Goal: Task Accomplishment & Management: Manage account settings

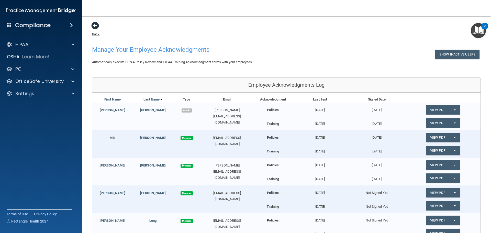
click at [97, 28] on span at bounding box center [95, 26] width 8 height 8
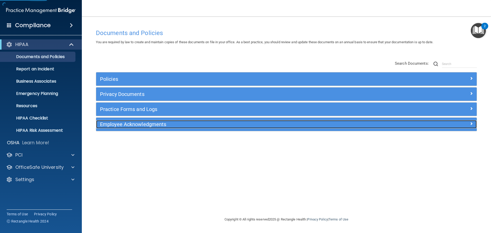
click at [143, 125] on h5 "Employee Acknowledgments" at bounding box center [238, 124] width 277 height 6
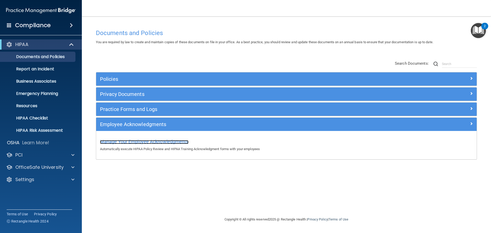
click at [166, 141] on span "Manage Your Employee Acknowledgments" at bounding box center [144, 141] width 88 height 5
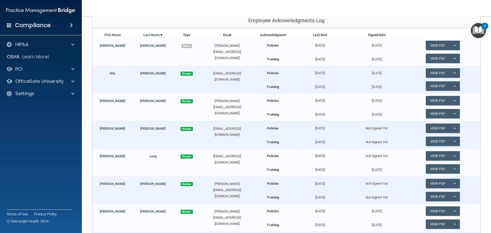
scroll to position [77, 0]
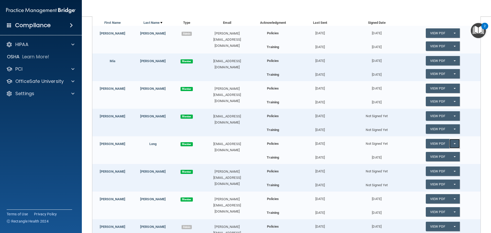
click at [453, 144] on button "Split button!" at bounding box center [454, 143] width 10 height 9
click at [446, 153] on link "Send Acknowledgment" at bounding box center [447, 154] width 44 height 8
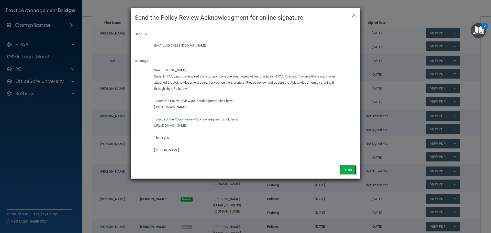
click at [346, 169] on button "Send" at bounding box center [347, 169] width 17 height 9
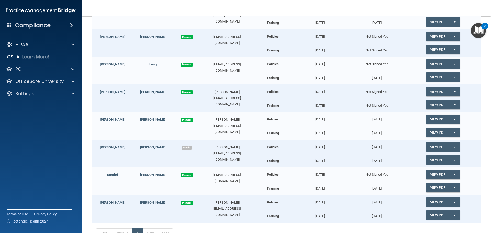
scroll to position [128, 0]
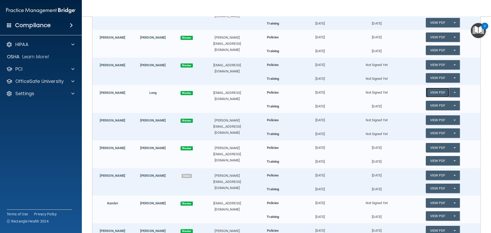
click at [429, 90] on link "View PDF" at bounding box center [437, 92] width 24 height 9
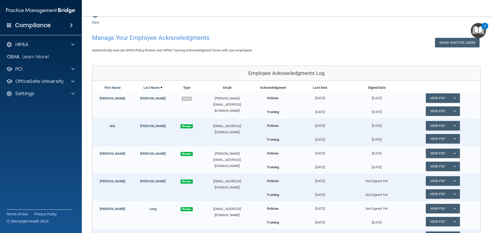
scroll to position [0, 0]
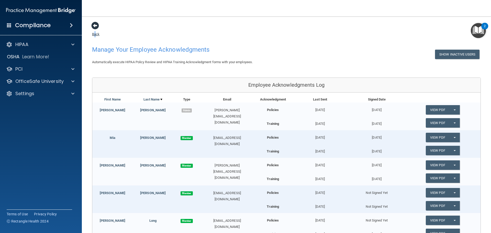
click at [96, 33] on link "Back" at bounding box center [95, 31] width 7 height 10
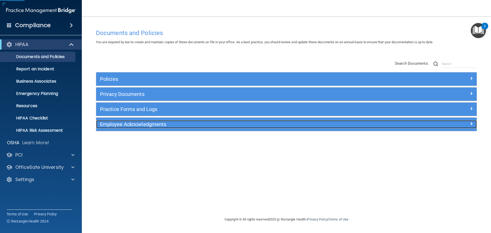
click at [149, 122] on h5 "Employee Acknowledgments" at bounding box center [238, 124] width 277 height 6
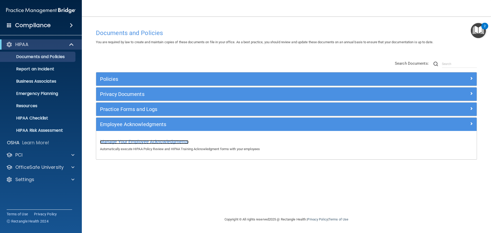
click at [139, 143] on span "Manage Your Employee Acknowledgments" at bounding box center [144, 141] width 88 height 5
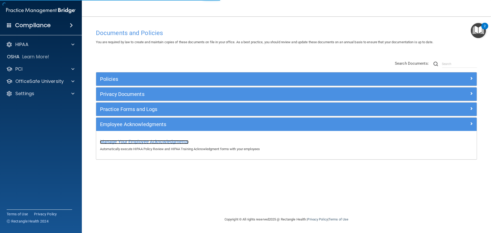
drag, startPoint x: 174, startPoint y: 141, endPoint x: 184, endPoint y: 143, distance: 10.8
click at [174, 141] on span "Manage Your Employee Acknowledgments" at bounding box center [144, 141] width 88 height 5
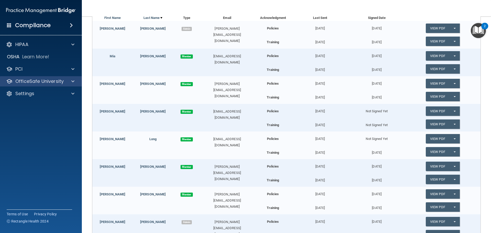
scroll to position [26, 0]
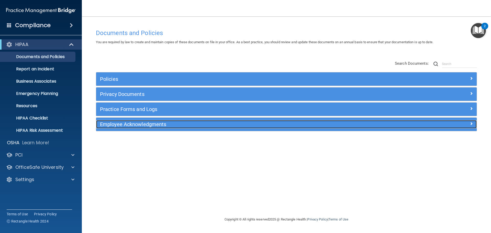
click at [134, 124] on h5 "Employee Acknowledgments" at bounding box center [238, 124] width 277 height 6
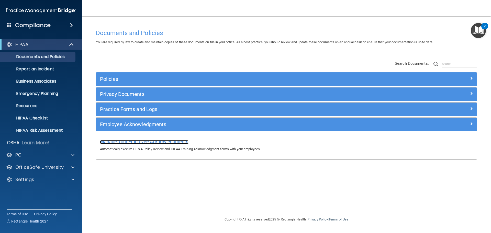
click at [153, 140] on span "Manage Your Employee Acknowledgments" at bounding box center [144, 141] width 88 height 5
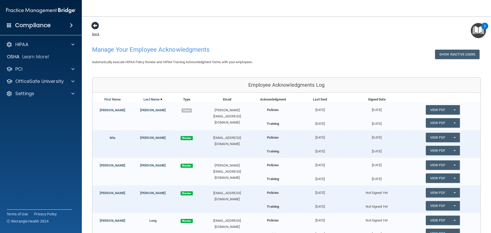
click at [94, 33] on link "Back" at bounding box center [95, 31] width 7 height 10
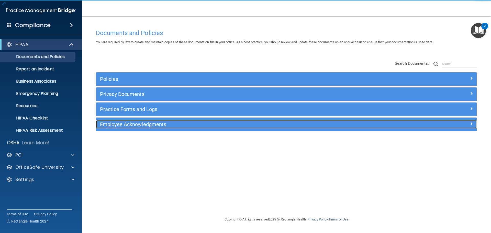
click at [153, 125] on h5 "Employee Acknowledgments" at bounding box center [238, 124] width 277 height 6
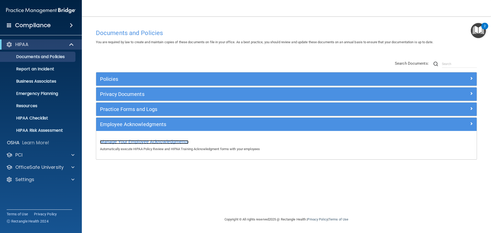
click at [176, 142] on span "Manage Your Employee Acknowledgments" at bounding box center [144, 141] width 88 height 5
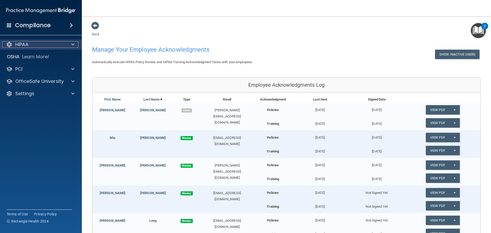
click at [45, 44] on div "HIPAA" at bounding box center [33, 44] width 63 height 6
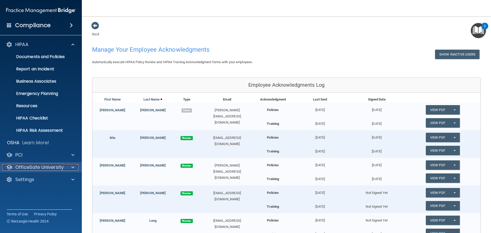
click at [63, 169] on div "OfficeSafe University" at bounding box center [33, 167] width 63 height 6
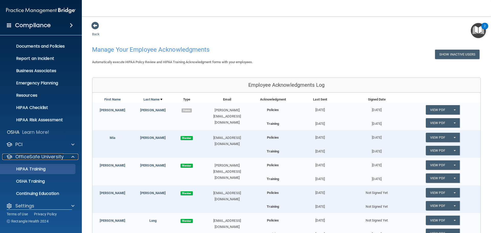
scroll to position [16, 0]
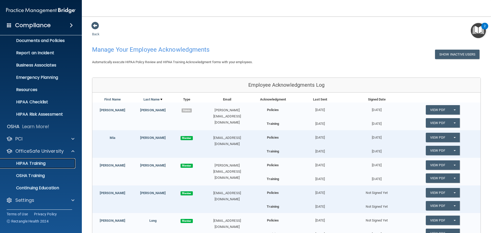
click at [43, 163] on p "HIPAA Training" at bounding box center [24, 163] width 42 height 5
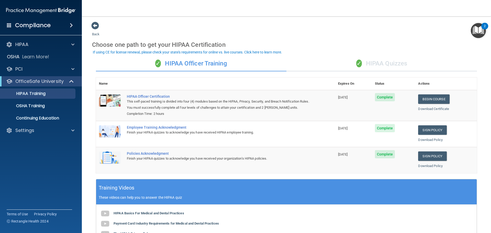
click at [370, 62] on div "✓ HIPAA Quizzes" at bounding box center [381, 63] width 190 height 15
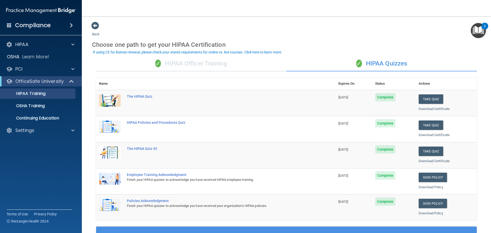
click at [212, 63] on div "✓ HIPAA Officer Training" at bounding box center [191, 63] width 190 height 15
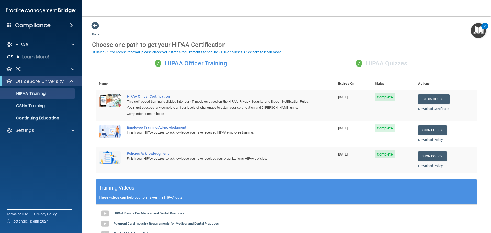
click at [369, 61] on div "✓ HIPAA Quizzes" at bounding box center [381, 63] width 190 height 15
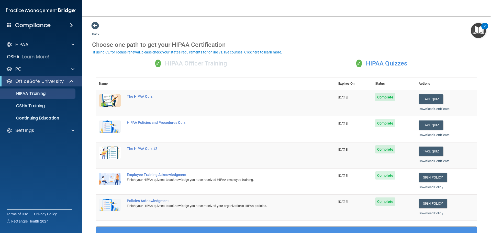
click at [199, 68] on div "✓ HIPAA Officer Training" at bounding box center [191, 63] width 190 height 15
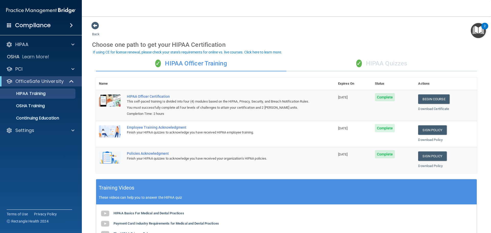
click at [373, 63] on div "✓ HIPAA Quizzes" at bounding box center [381, 63] width 190 height 15
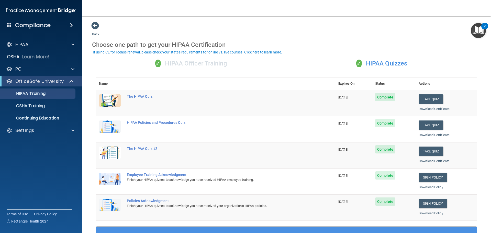
click at [380, 64] on div "✓ HIPAA Quizzes" at bounding box center [381, 63] width 190 height 15
